Goal: Check status: Check status

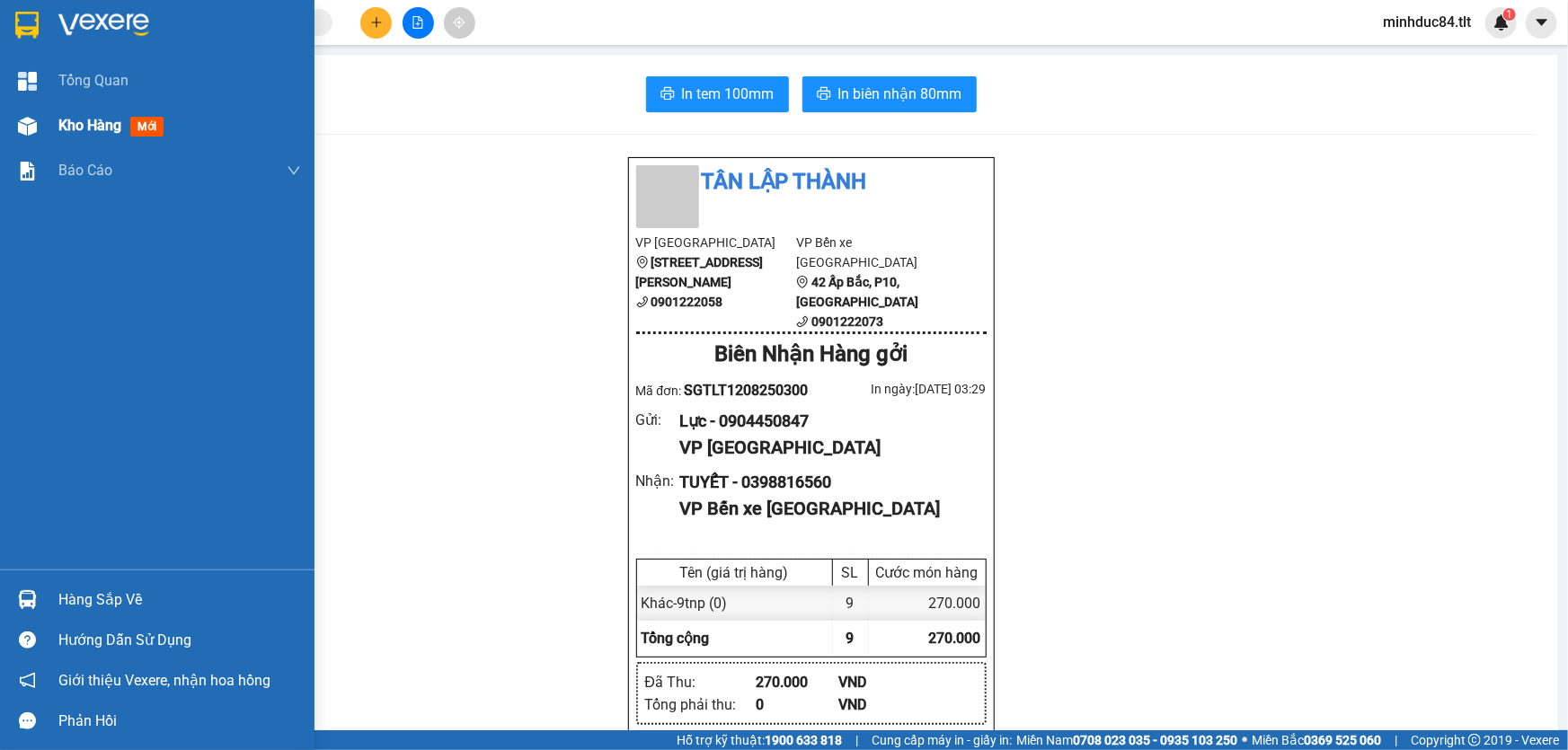
click at [73, 117] on span "Kho hàng" at bounding box center [89, 125] width 63 height 17
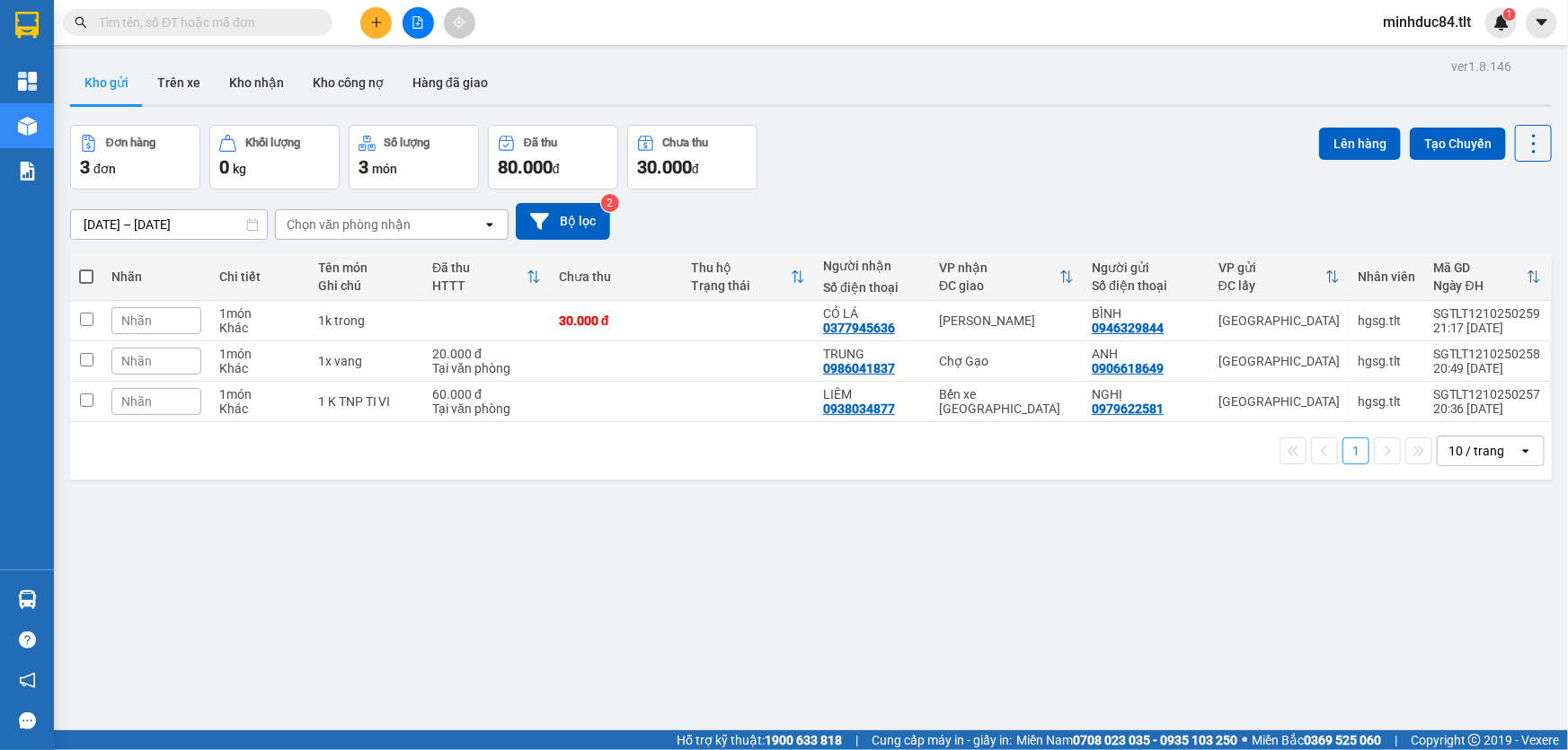
click at [1448, 449] on div "10 / trang" at bounding box center [1475, 451] width 55 height 18
click at [1474, 655] on span "100 / trang" at bounding box center [1471, 650] width 65 height 18
click at [1532, 147] on icon at bounding box center [1534, 143] width 25 height 25
click at [1498, 258] on span "Làm mới" at bounding box center [1496, 256] width 49 height 18
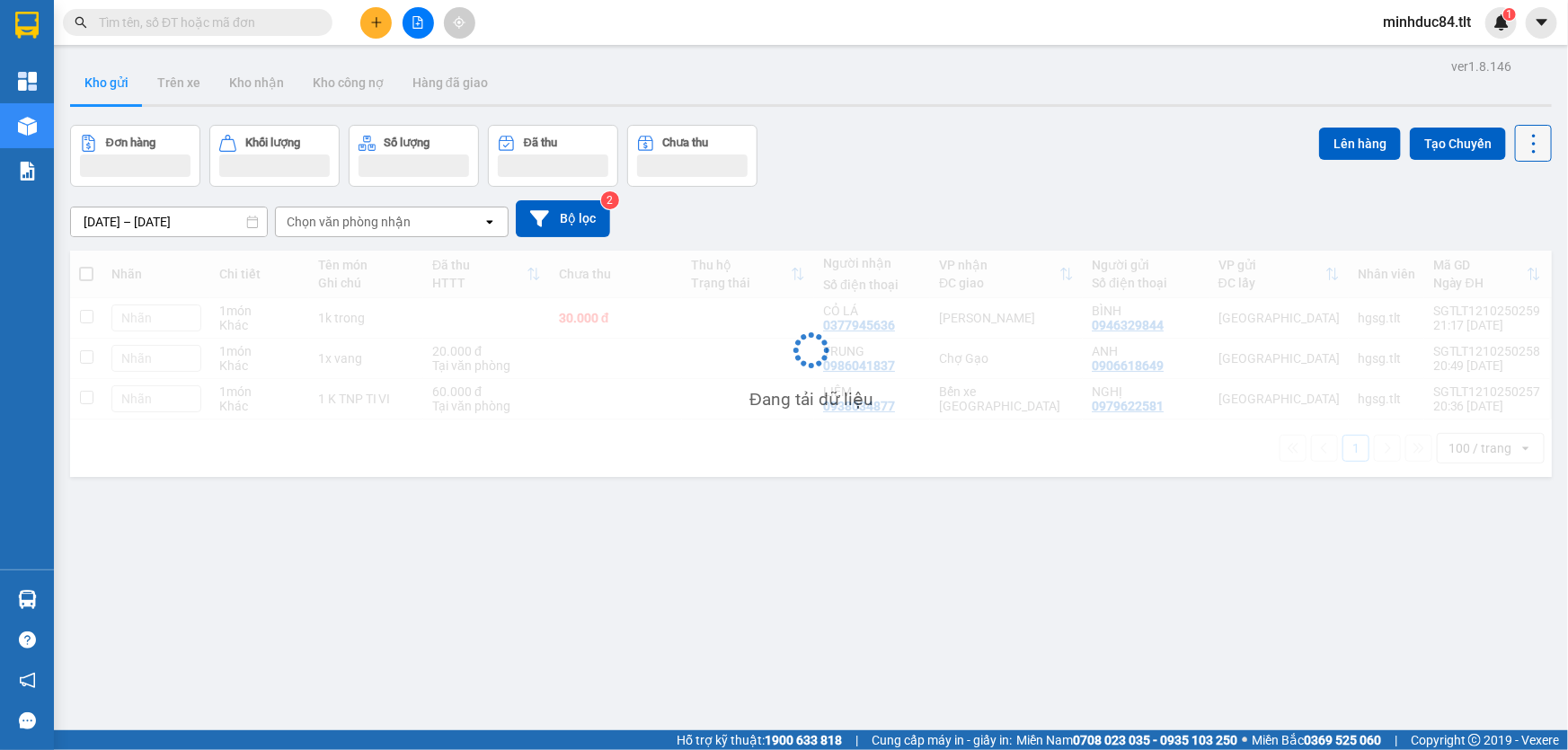
click at [1532, 143] on icon at bounding box center [1533, 143] width 4 height 19
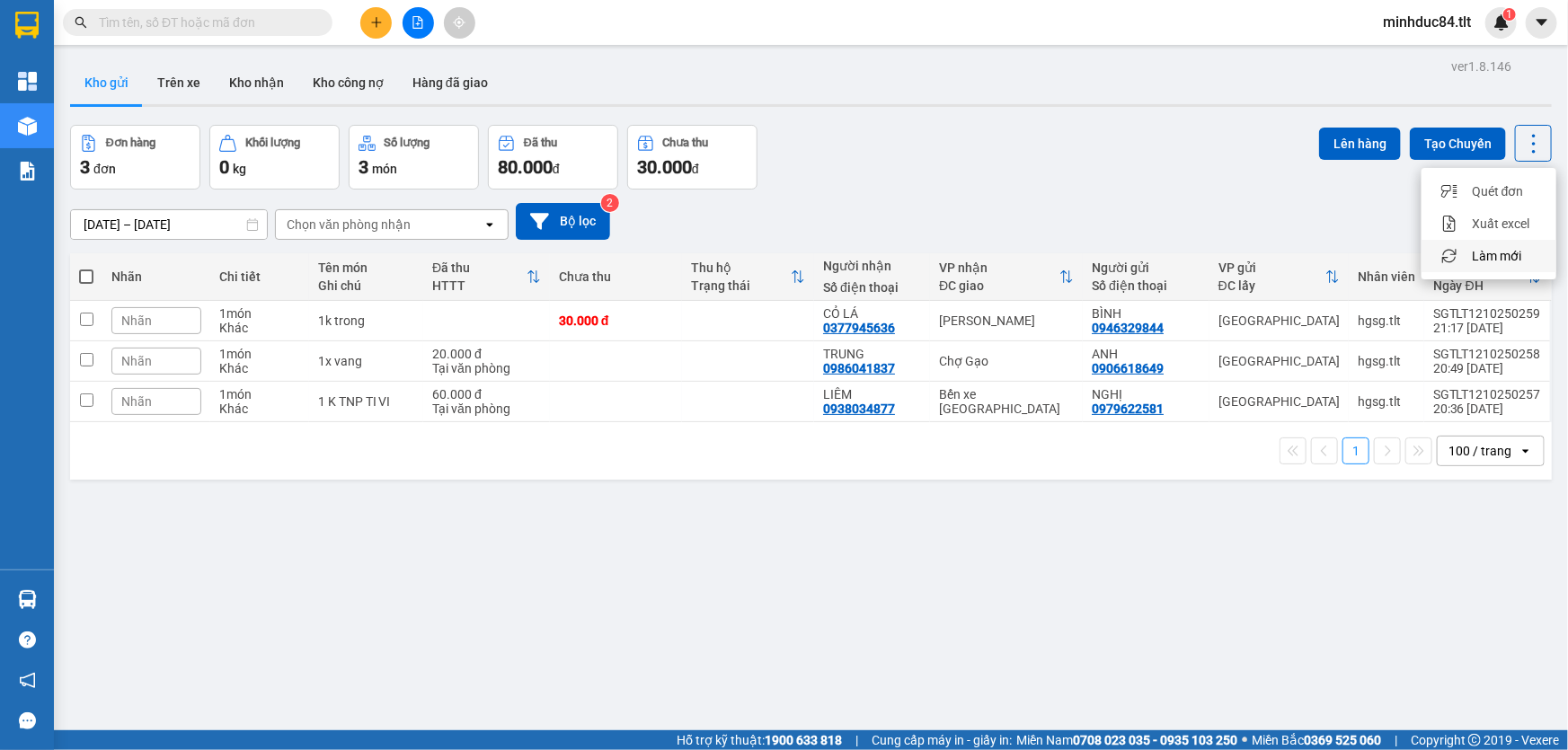
click at [1486, 265] on li "Làm mới" at bounding box center [1489, 256] width 134 height 33
click at [1522, 152] on icon at bounding box center [1534, 143] width 25 height 25
click at [1513, 265] on li "Làm mới" at bounding box center [1489, 256] width 134 height 33
click at [1535, 138] on button at bounding box center [1533, 143] width 37 height 37
click at [1494, 244] on li "Làm mới" at bounding box center [1489, 256] width 134 height 33
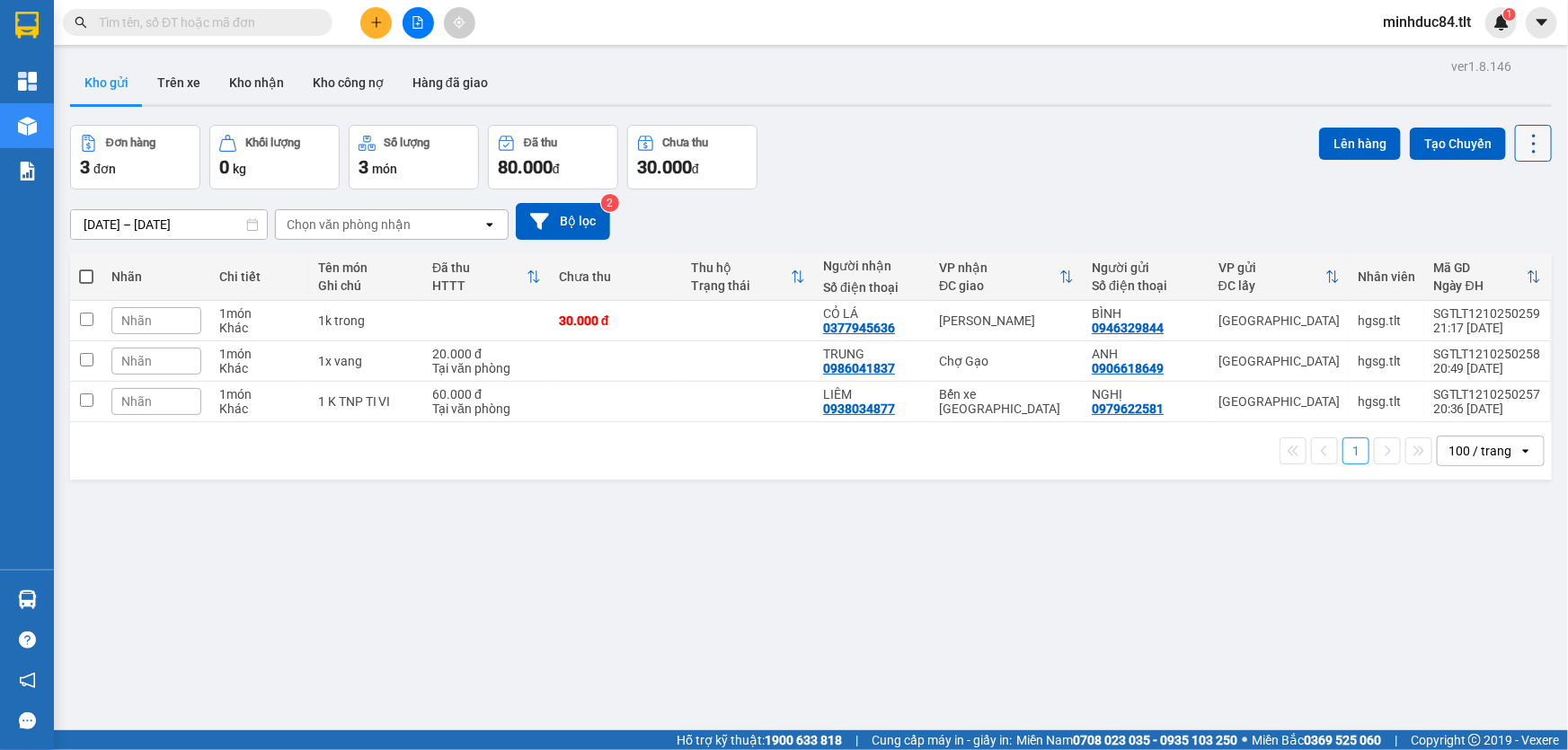
click at [1522, 142] on icon at bounding box center [1534, 143] width 25 height 25
click at [1498, 255] on span "Làm mới" at bounding box center [1496, 256] width 49 height 18
